Goal: Task Accomplishment & Management: Manage account settings

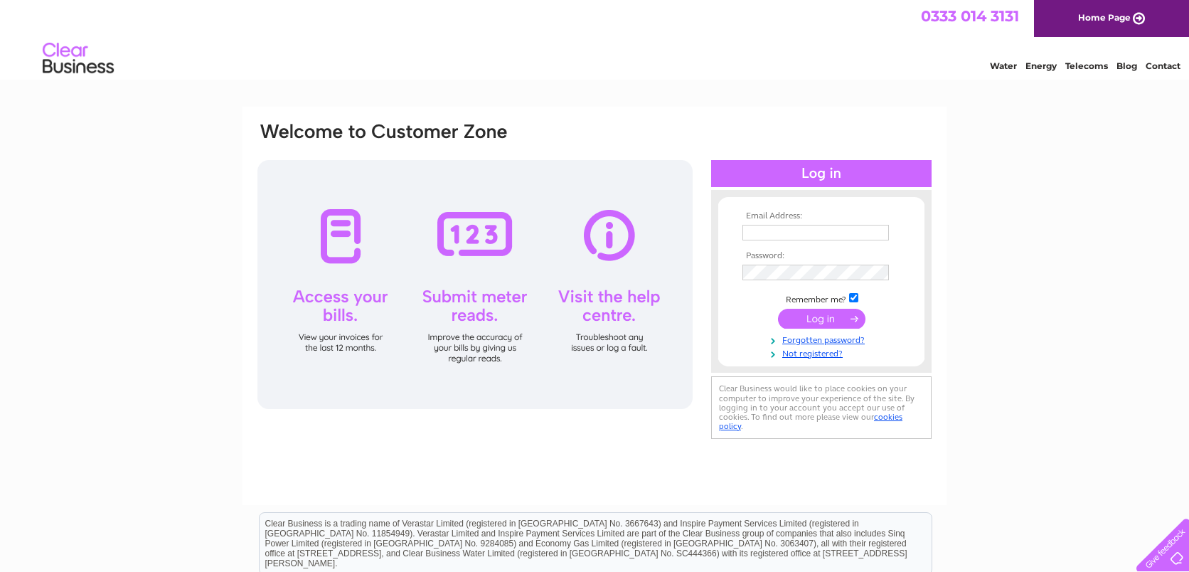
type input "[PERSON_NAME][EMAIL_ADDRESS][DOMAIN_NAME]"
click at [804, 316] on input "submit" at bounding box center [821, 319] width 87 height 20
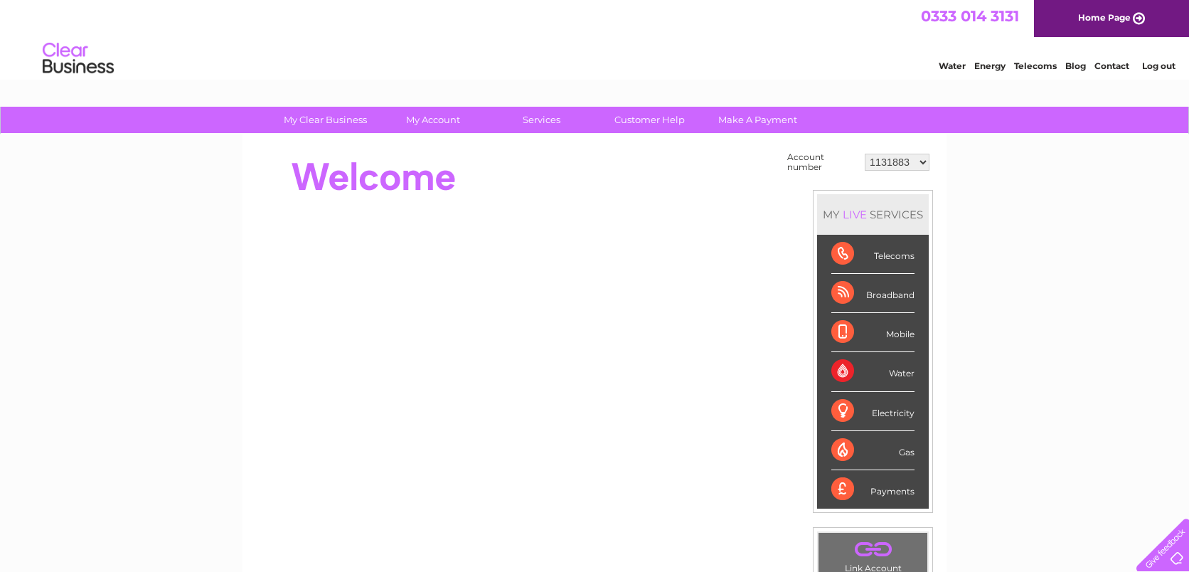
click at [899, 159] on select "1131883 30292344" at bounding box center [897, 162] width 65 height 17
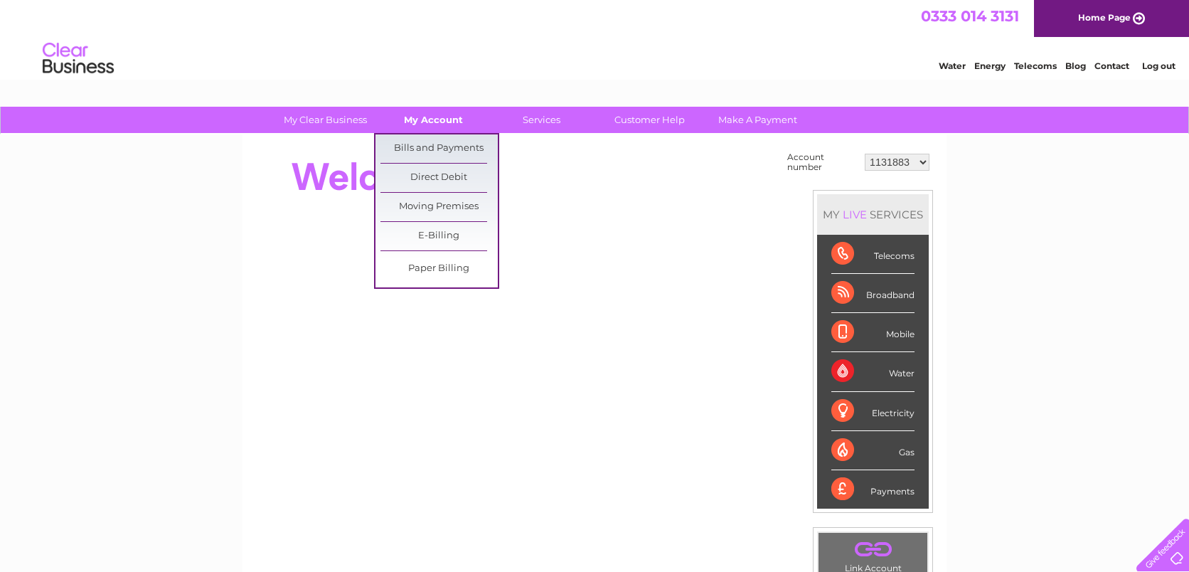
click at [429, 117] on link "My Account" at bounding box center [433, 120] width 117 height 26
click at [427, 151] on link "Bills and Payments" at bounding box center [438, 148] width 117 height 28
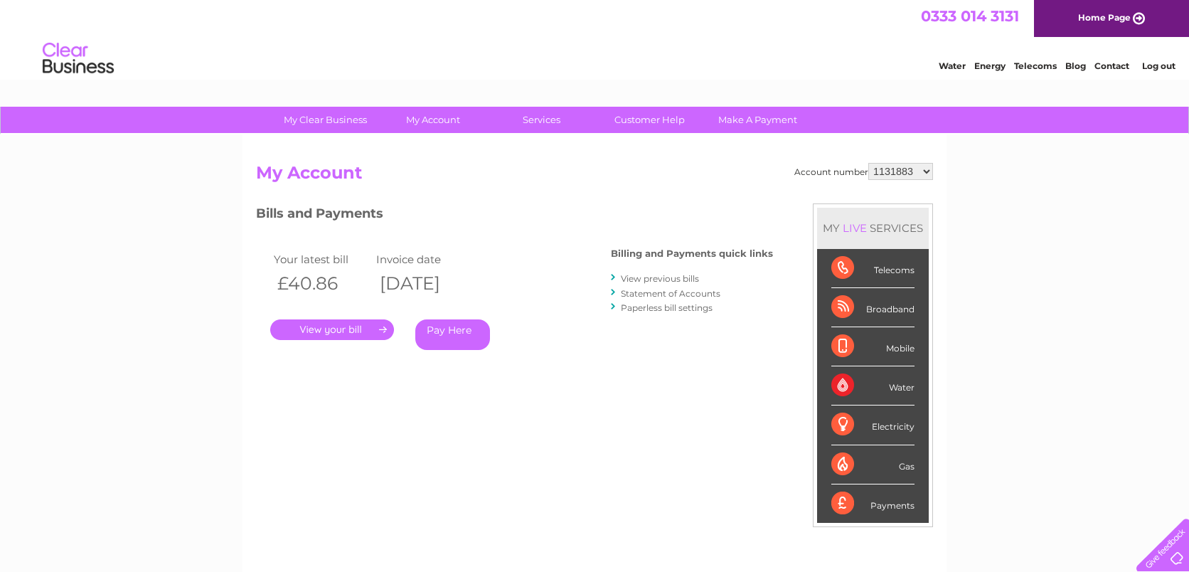
click at [886, 173] on select "1131883 30292344" at bounding box center [900, 171] width 65 height 17
select select "30292344"
